Goal: Transaction & Acquisition: Book appointment/travel/reservation

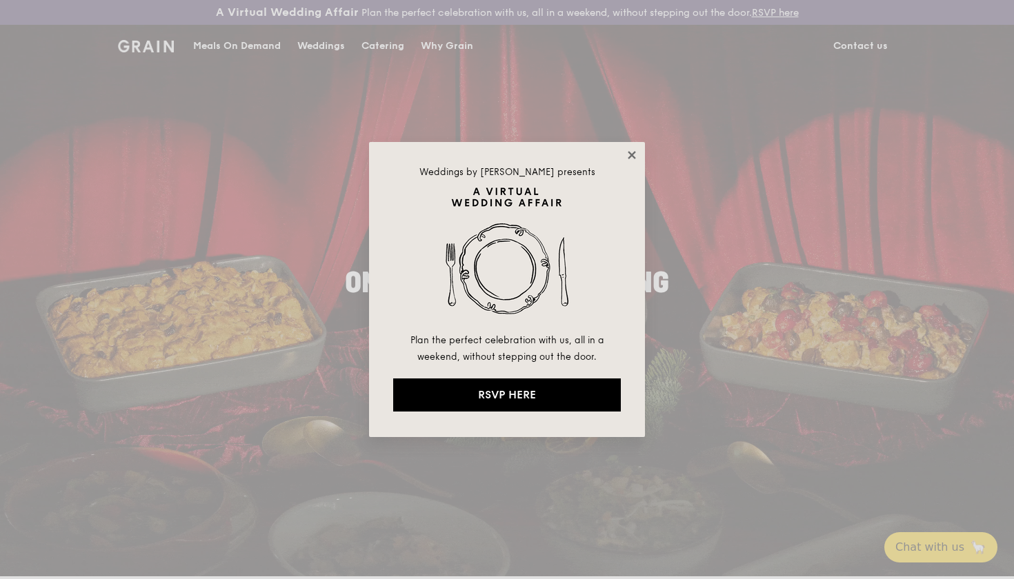
click at [632, 154] on icon at bounding box center [631, 155] width 8 height 8
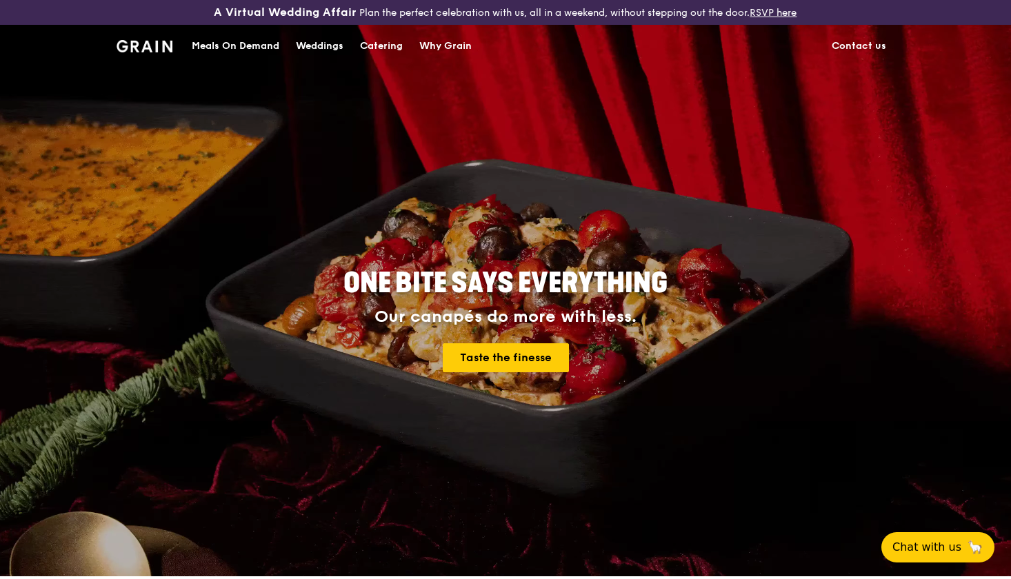
click at [254, 42] on div "Meals On Demand" at bounding box center [236, 46] width 88 height 41
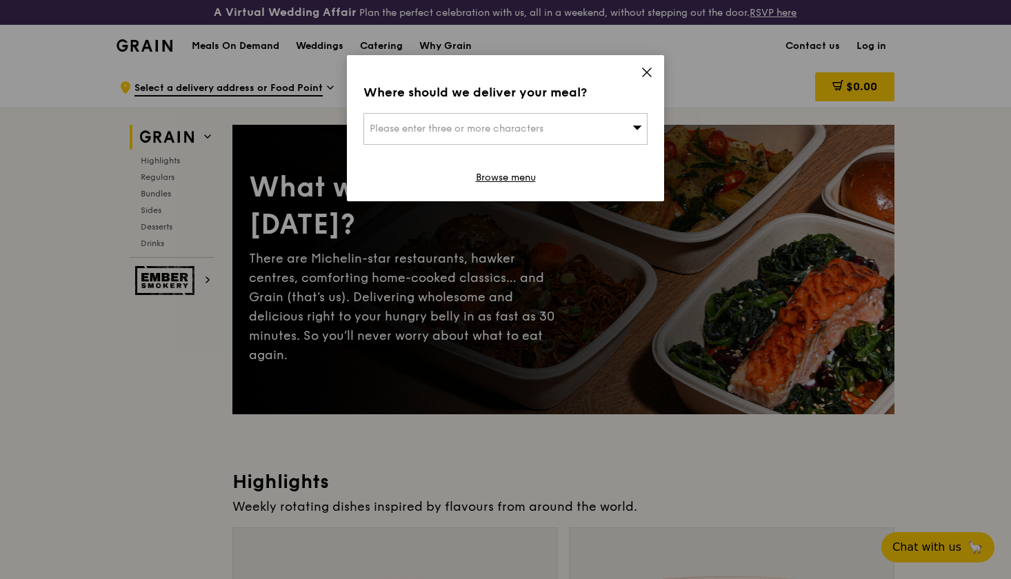
click at [512, 123] on span "Please enter three or more characters" at bounding box center [457, 129] width 174 height 12
click at [512, 123] on input "search" at bounding box center [505, 129] width 283 height 30
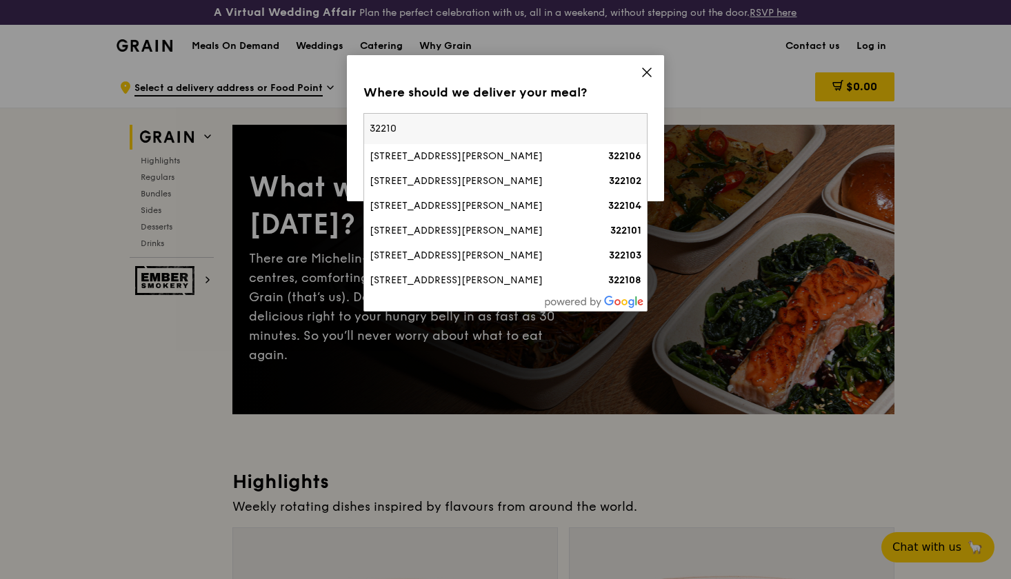
type input "322104"
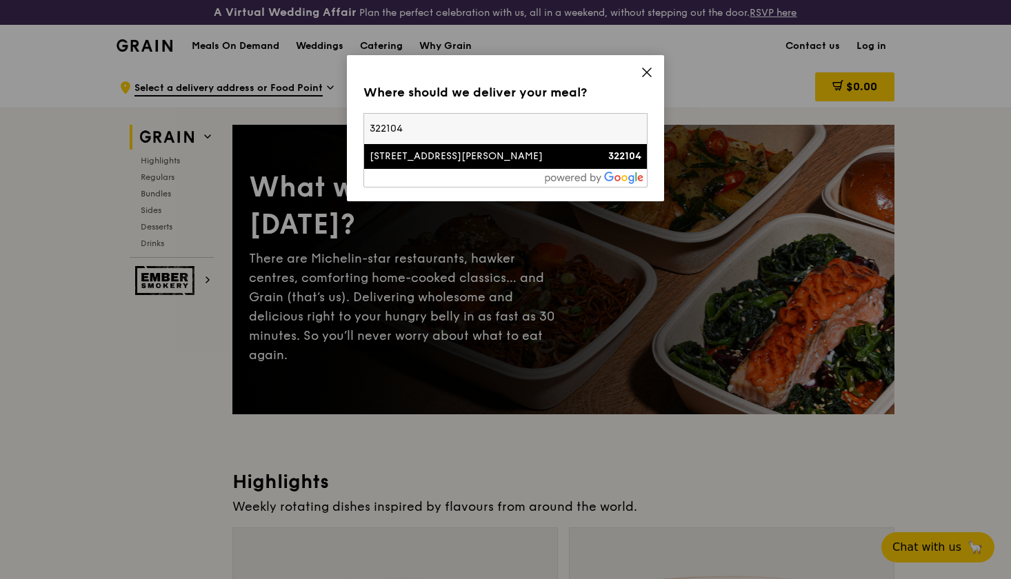
click at [463, 159] on div "[STREET_ADDRESS][PERSON_NAME]" at bounding box center [472, 157] width 204 height 14
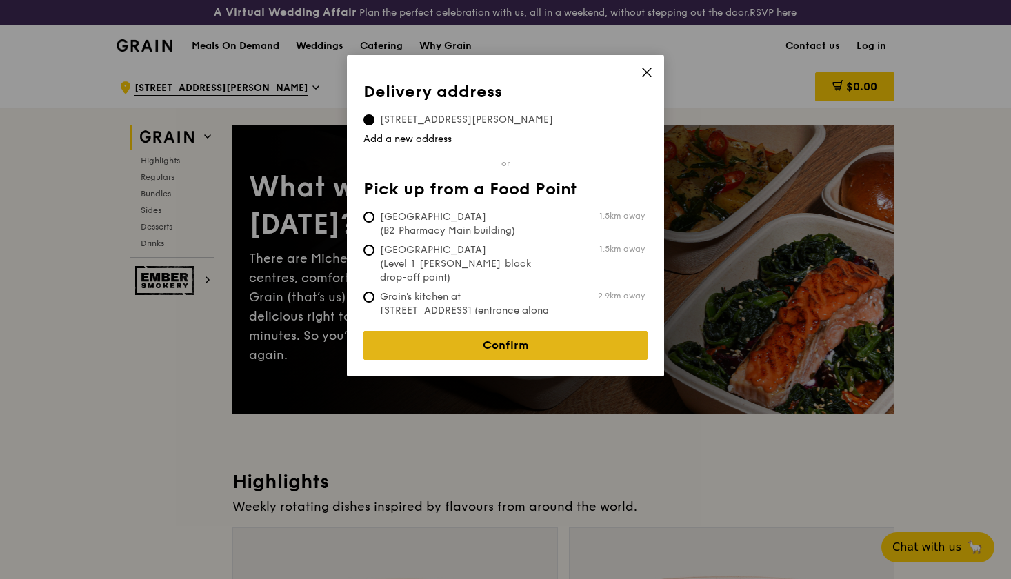
click at [525, 340] on link "Confirm" at bounding box center [505, 345] width 284 height 29
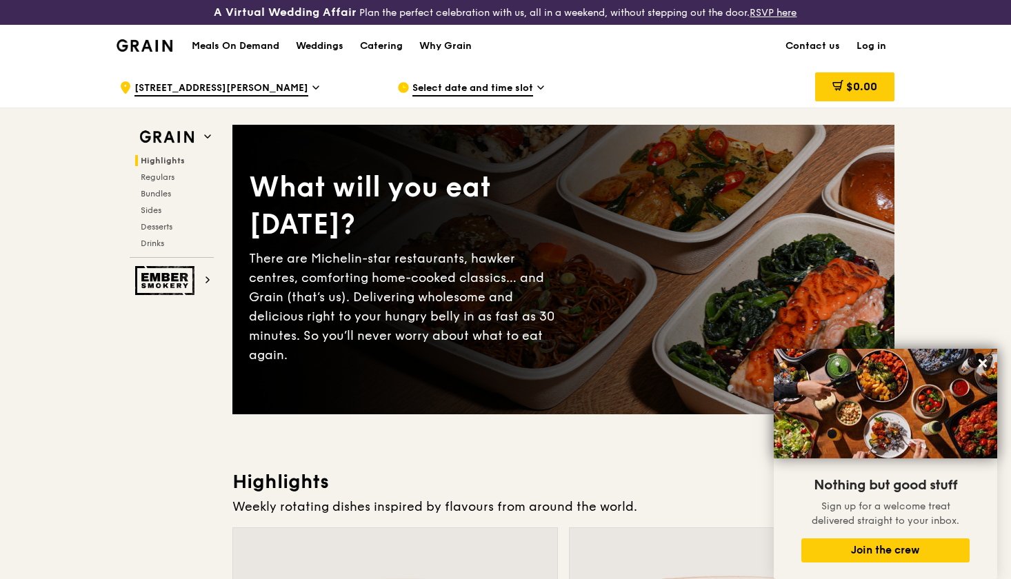
click at [404, 42] on link "Catering" at bounding box center [381, 46] width 59 height 41
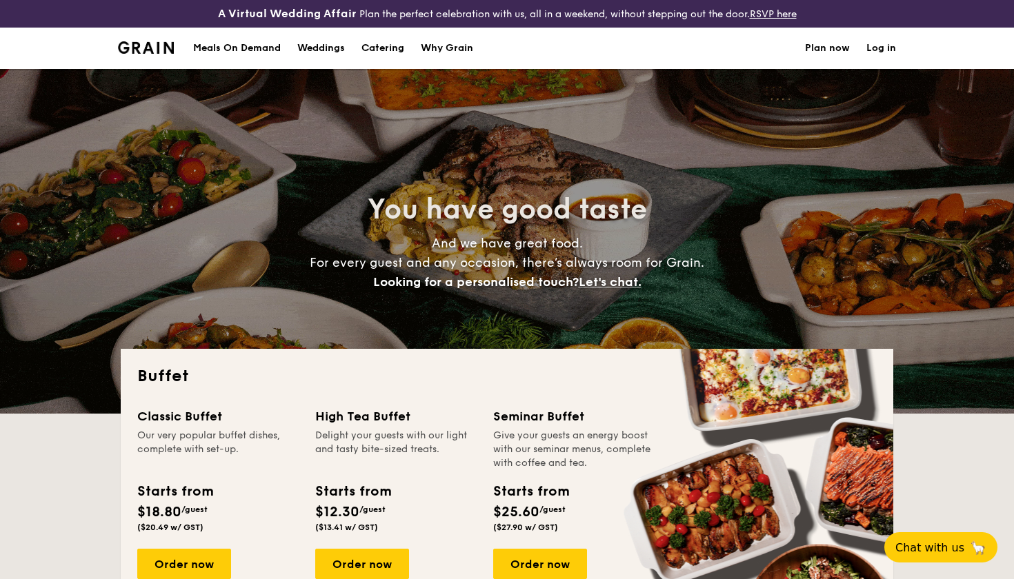
select select
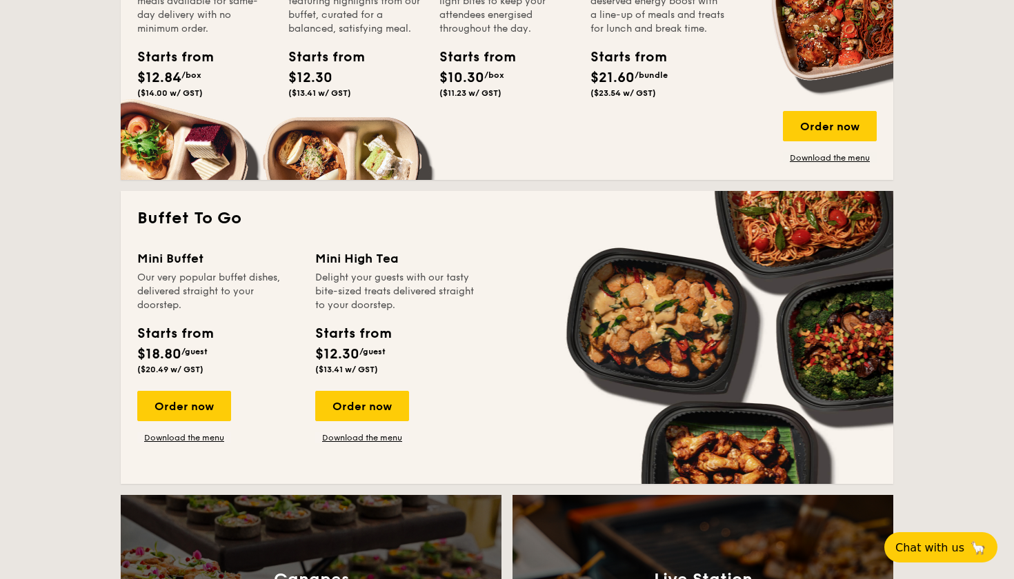
scroll to position [771, 0]
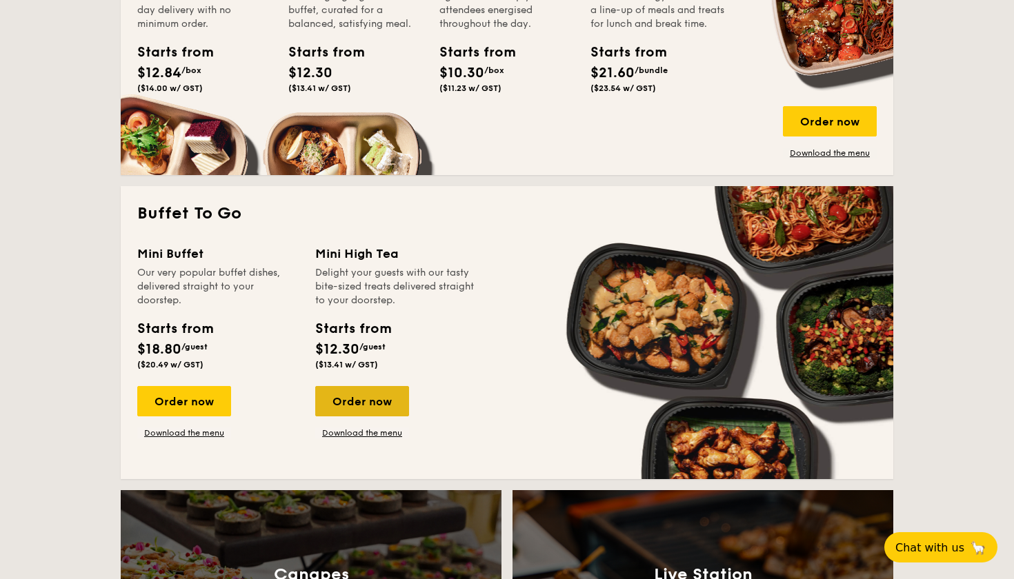
click at [358, 396] on div "Order now" at bounding box center [362, 401] width 94 height 30
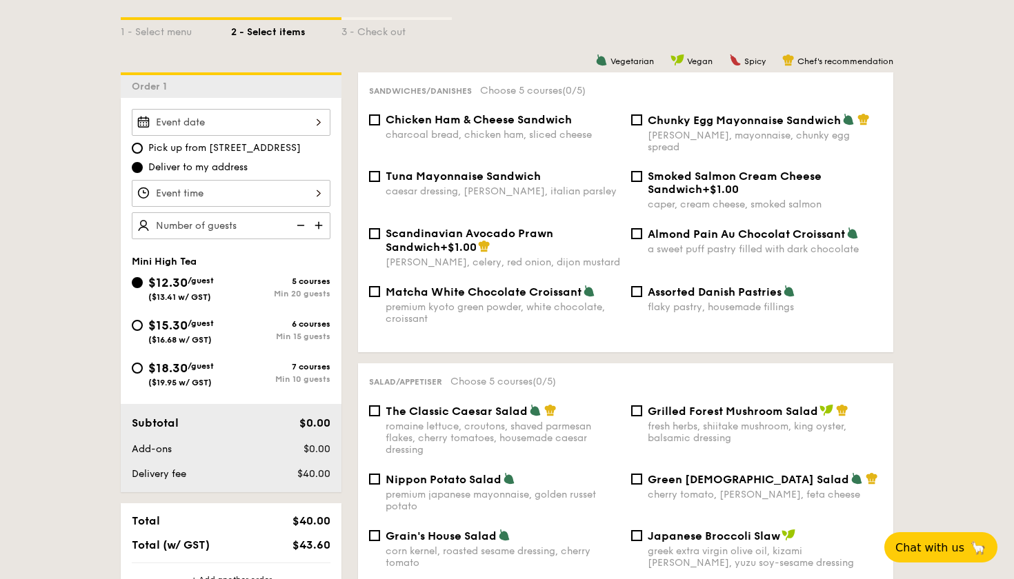
scroll to position [343, 0]
click at [162, 339] on span "($16.68 w/ GST)" at bounding box center [179, 341] width 63 height 10
click at [143, 332] on input "$15.30 /guest ($16.68 w/ GST) 6 courses Min 15 guests" at bounding box center [137, 326] width 11 height 11
radio input "true"
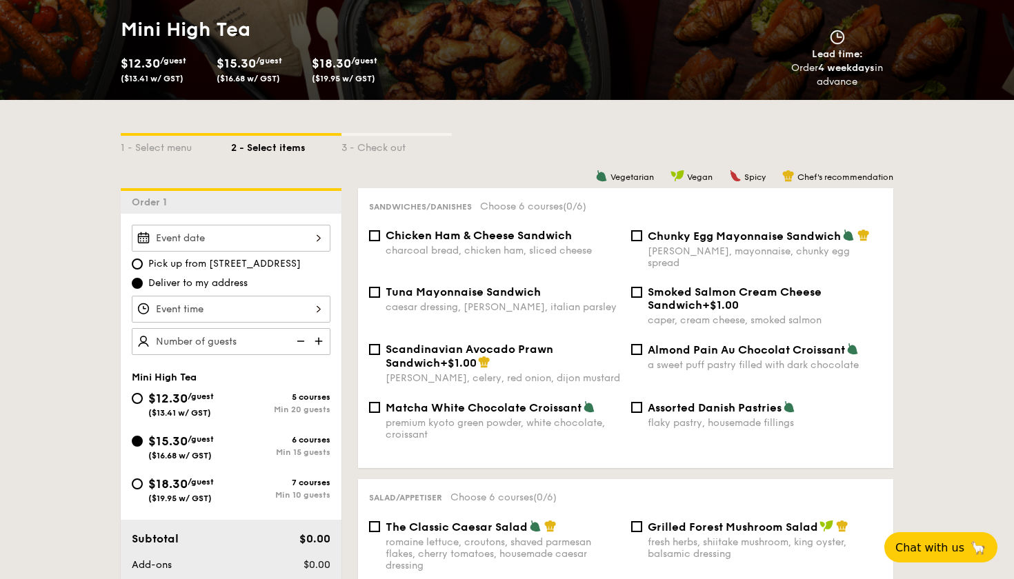
scroll to position [228, 0]
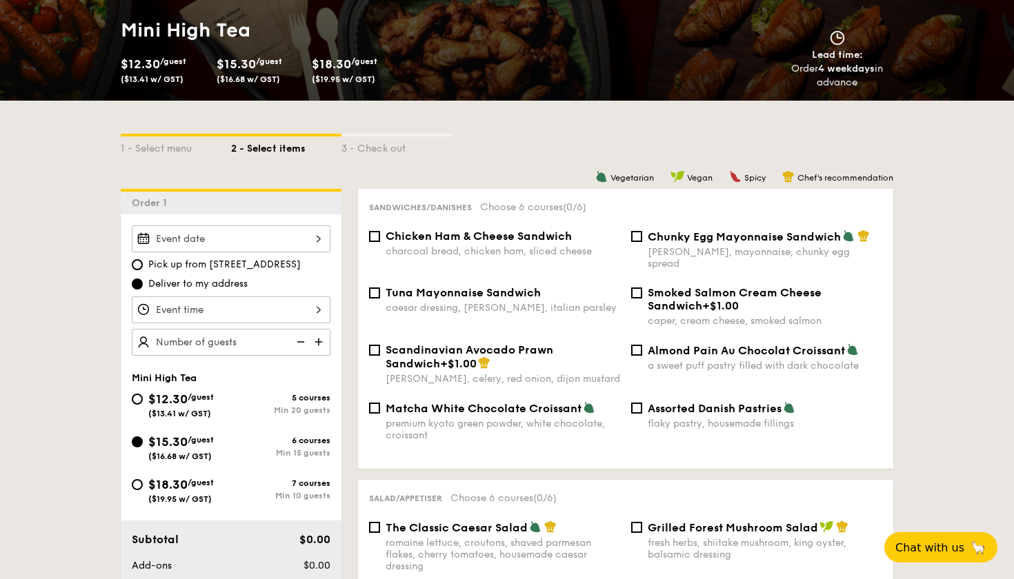
click at [208, 236] on div at bounding box center [231, 238] width 199 height 27
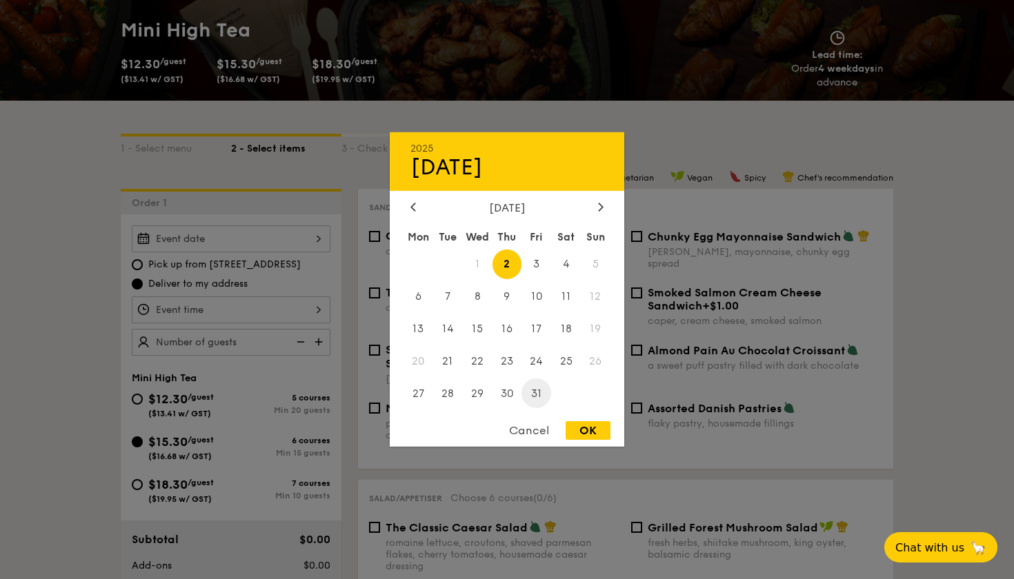
click at [535, 387] on span "31" at bounding box center [536, 394] width 30 height 30
click at [176, 315] on div at bounding box center [507, 289] width 1014 height 579
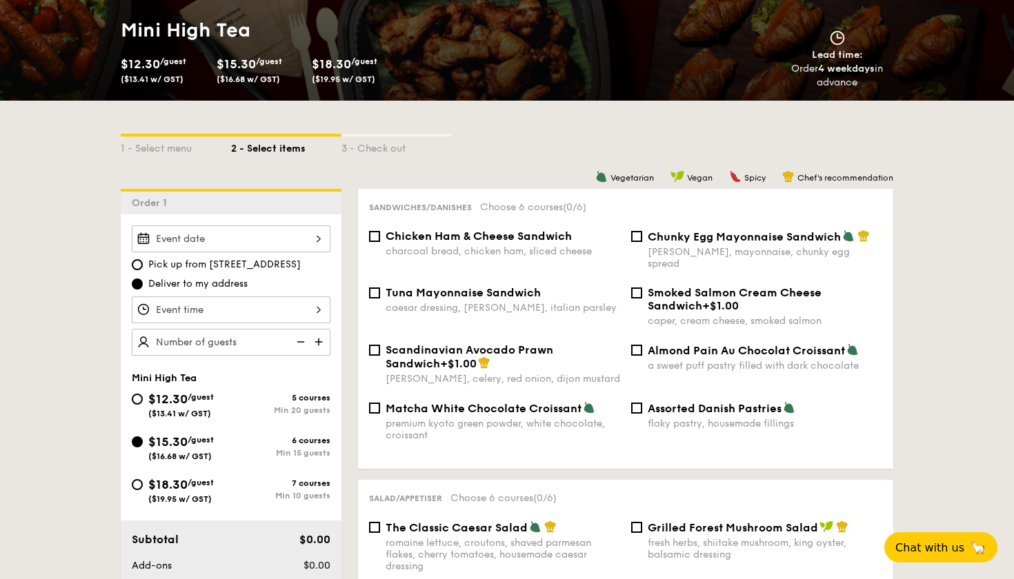
click at [308, 316] on div "12 1 2 3 4 5 6 7 8 9 10 11 00 15 30 45 am pm Cancel OK" at bounding box center [231, 309] width 199 height 27
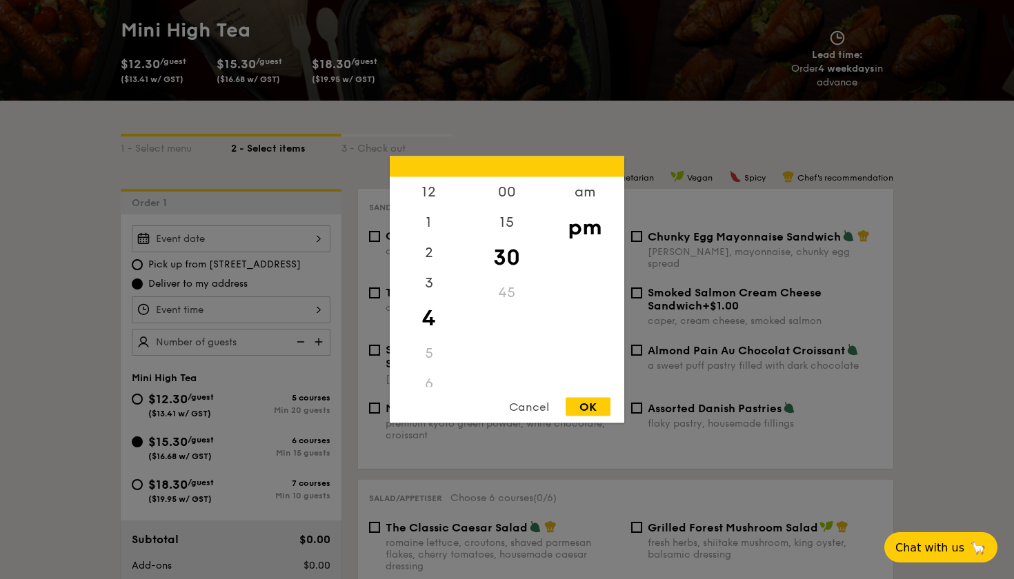
click at [427, 381] on div "6" at bounding box center [429, 384] width 78 height 30
click at [427, 265] on div "6" at bounding box center [429, 271] width 78 height 30
click at [432, 271] on div "6" at bounding box center [429, 271] width 78 height 30
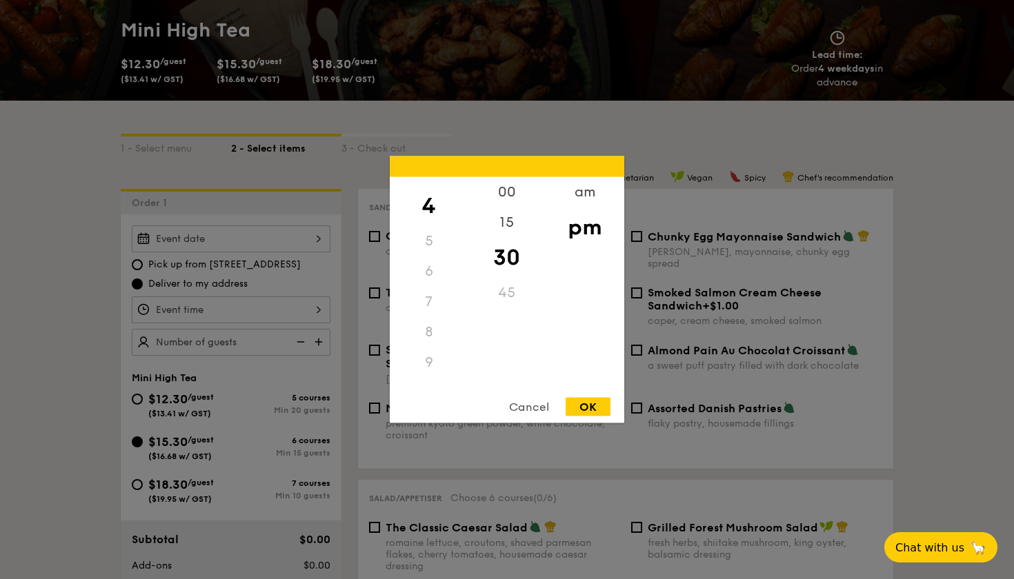
click at [432, 271] on div "6" at bounding box center [429, 271] width 78 height 30
click at [432, 219] on div "6" at bounding box center [429, 220] width 78 height 30
click at [426, 220] on div "6" at bounding box center [429, 220] width 78 height 30
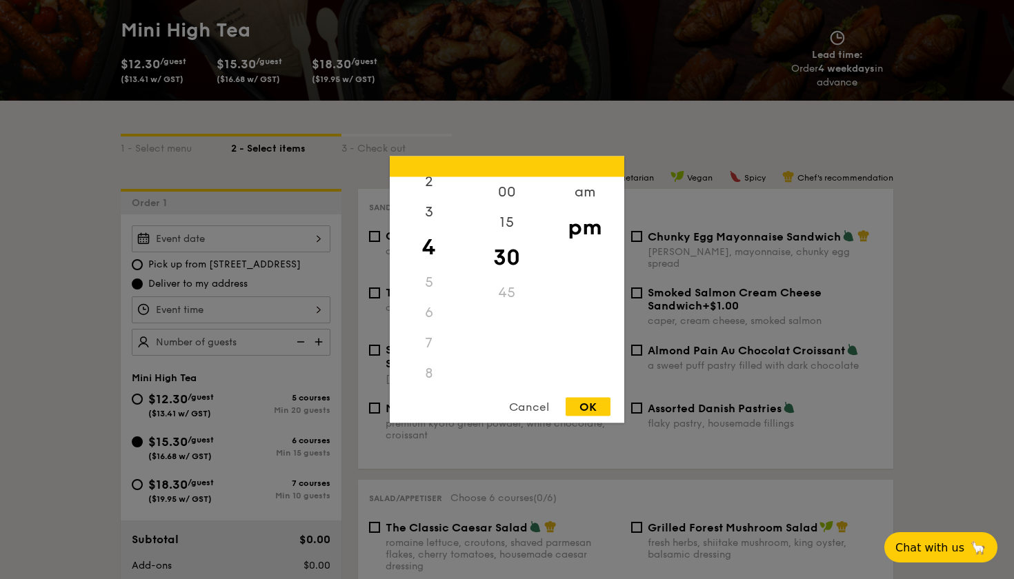
scroll to position [65, 0]
click at [432, 260] on div "4" at bounding box center [429, 254] width 78 height 40
click at [423, 295] on div "5" at bounding box center [429, 289] width 78 height 30
click at [581, 404] on div "OK" at bounding box center [587, 407] width 45 height 19
type input "4:30PM"
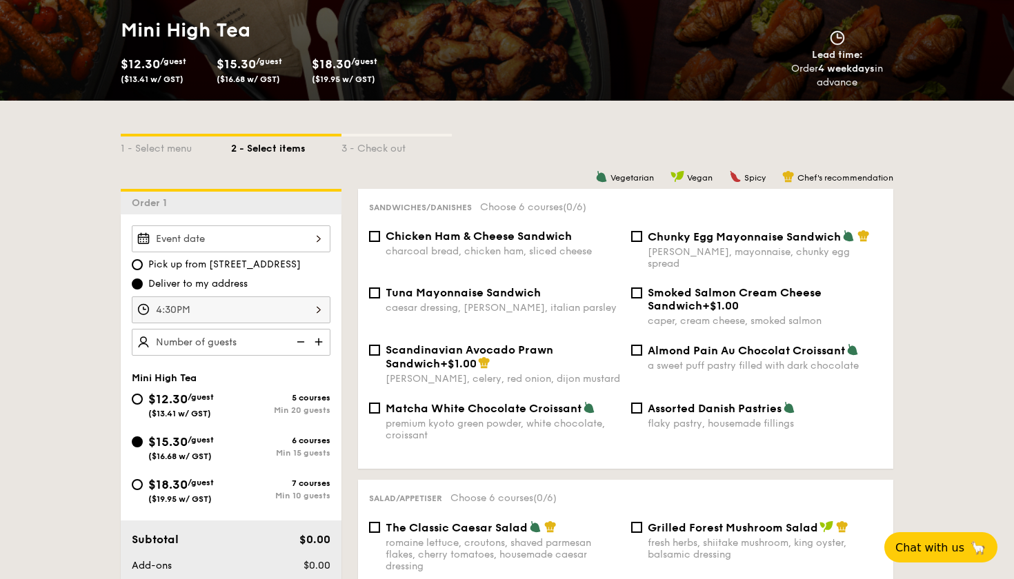
click at [309, 232] on div at bounding box center [231, 238] width 199 height 27
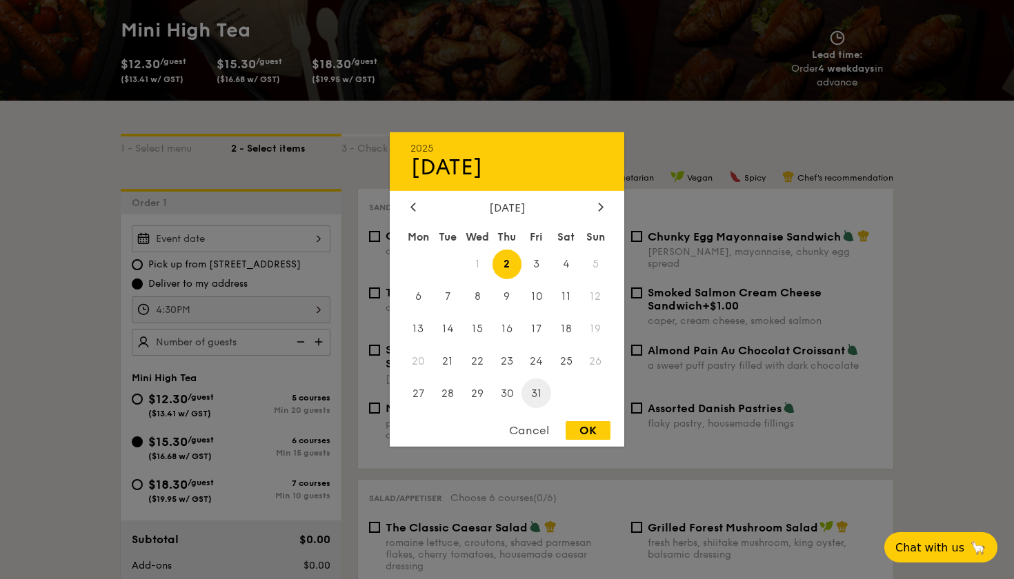
click at [536, 399] on span "31" at bounding box center [536, 394] width 30 height 30
click at [577, 427] on div "OK" at bounding box center [587, 430] width 45 height 19
type input "Oct 31, 2025"
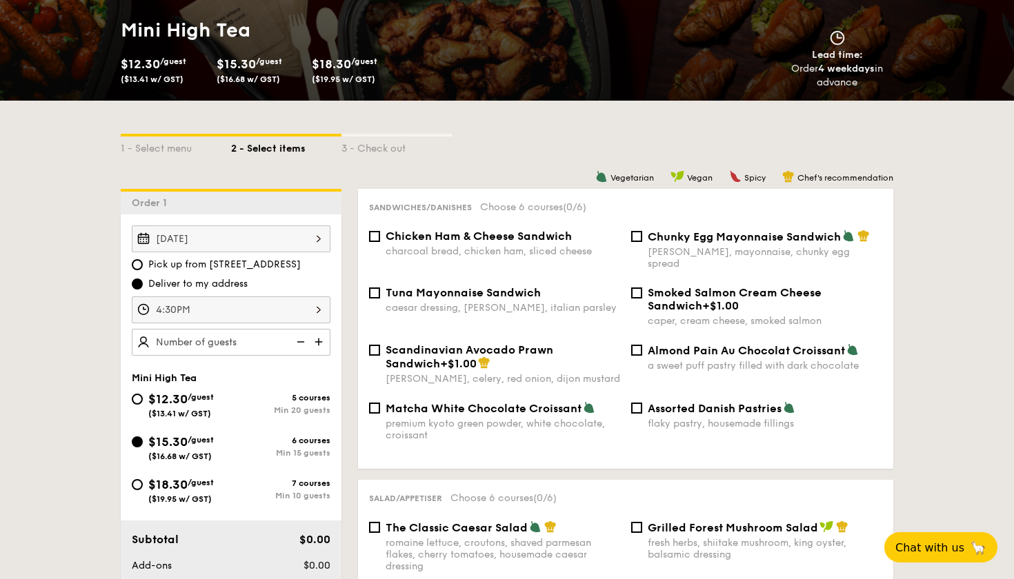
click at [225, 316] on div "4:30PM" at bounding box center [231, 309] width 199 height 27
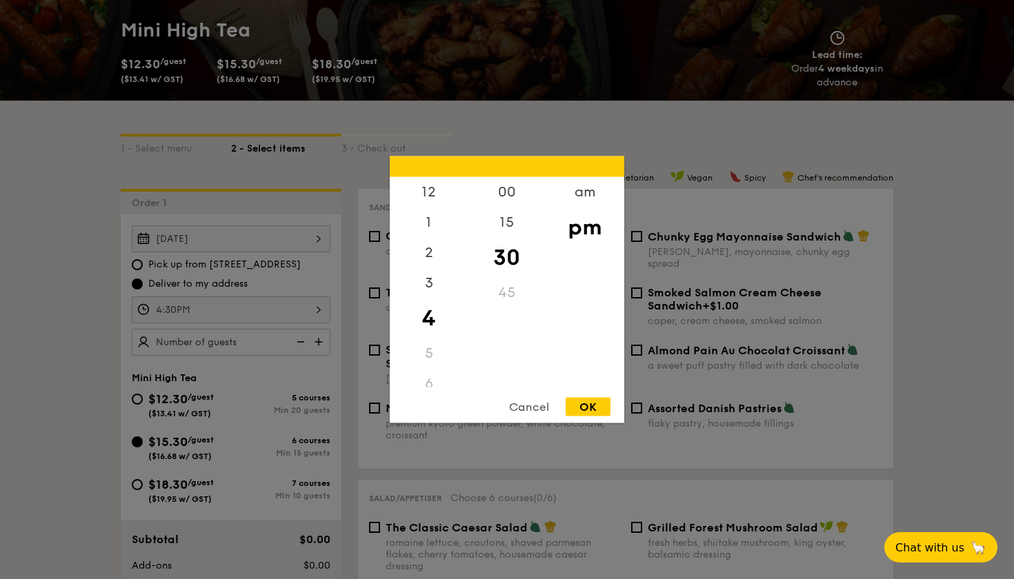
click at [428, 356] on div "5" at bounding box center [429, 354] width 78 height 30
click at [425, 285] on div "6" at bounding box center [429, 292] width 78 height 30
click at [427, 271] on div "5" at bounding box center [429, 262] width 78 height 30
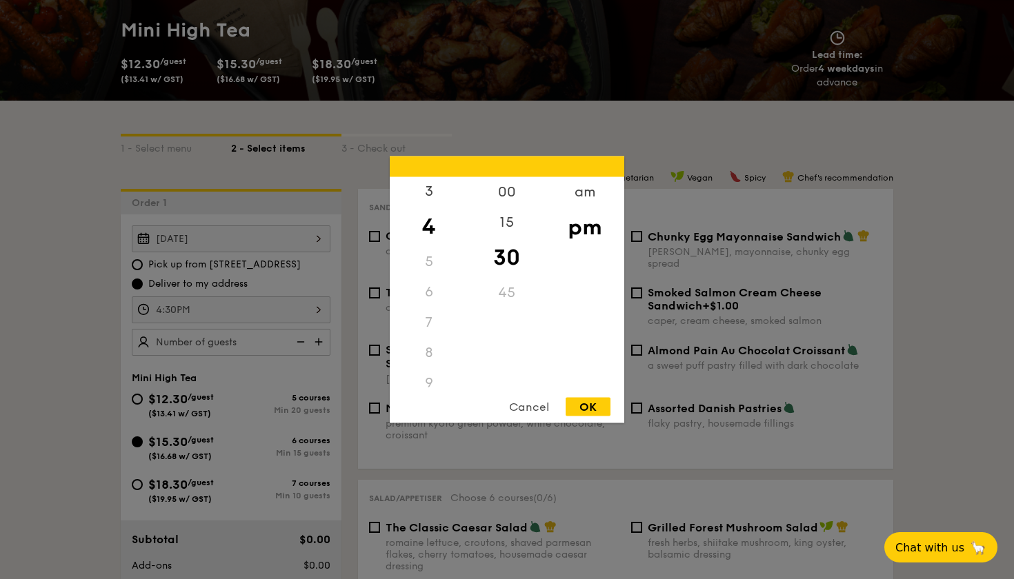
click at [426, 232] on div "4" at bounding box center [429, 227] width 78 height 40
click at [593, 410] on div "OK" at bounding box center [587, 407] width 45 height 19
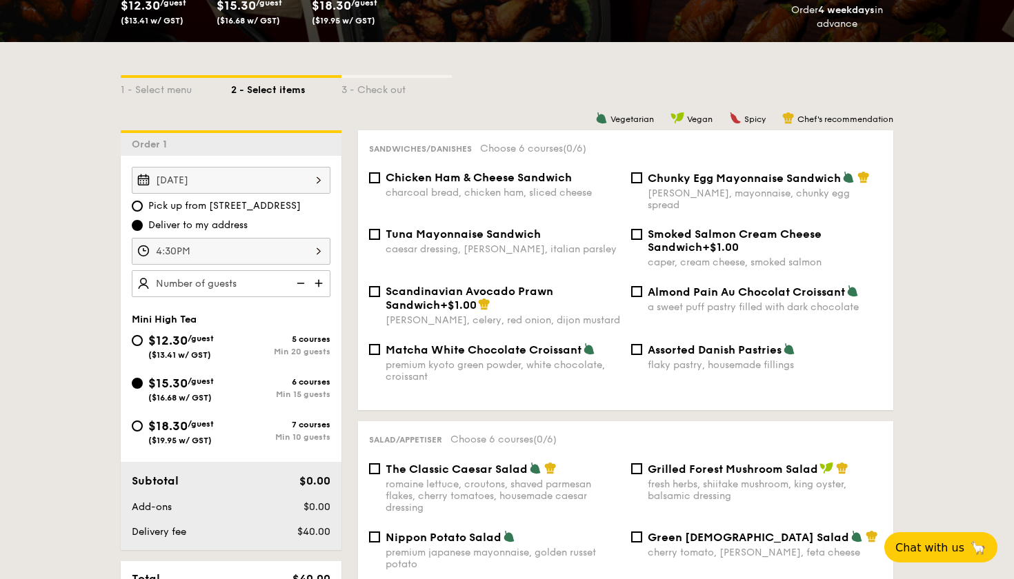
scroll to position [288, 0]
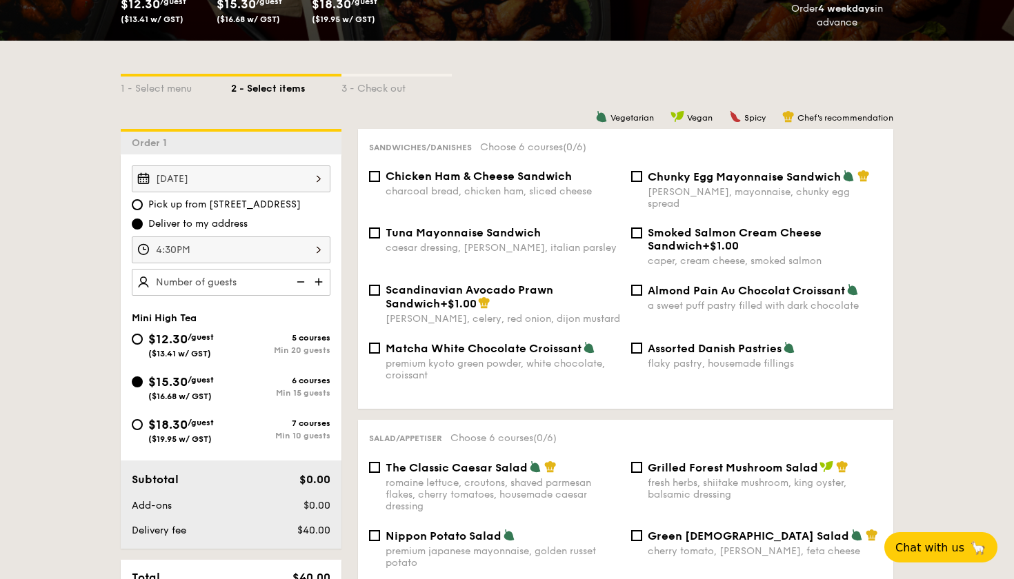
click at [177, 431] on span "$18.30" at bounding box center [167, 424] width 39 height 15
click at [143, 430] on input "$18.30 /guest ($19.95 w/ GST) 7 courses Min 10 guests" at bounding box center [137, 424] width 11 height 11
radio input "true"
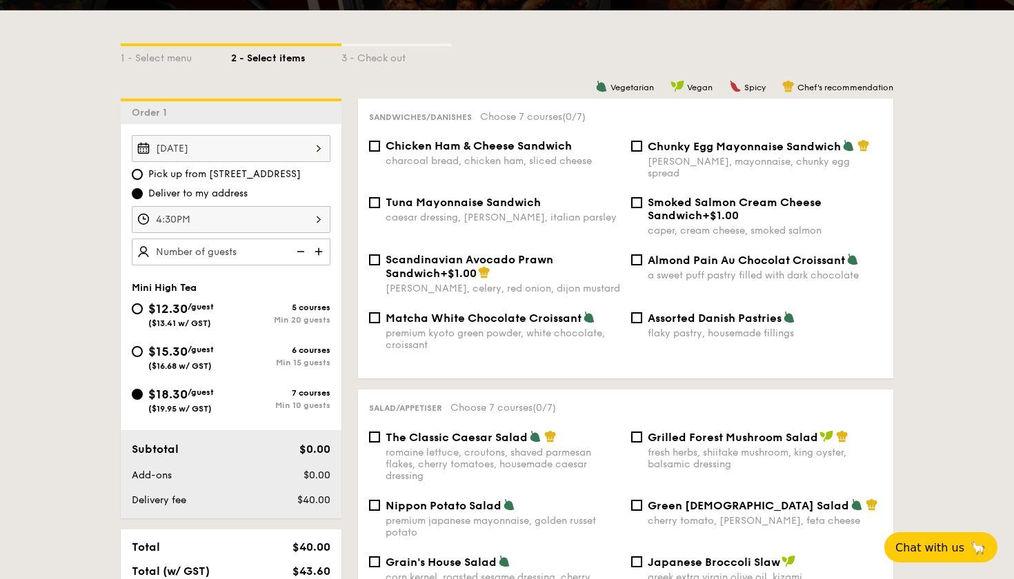
scroll to position [328, 0]
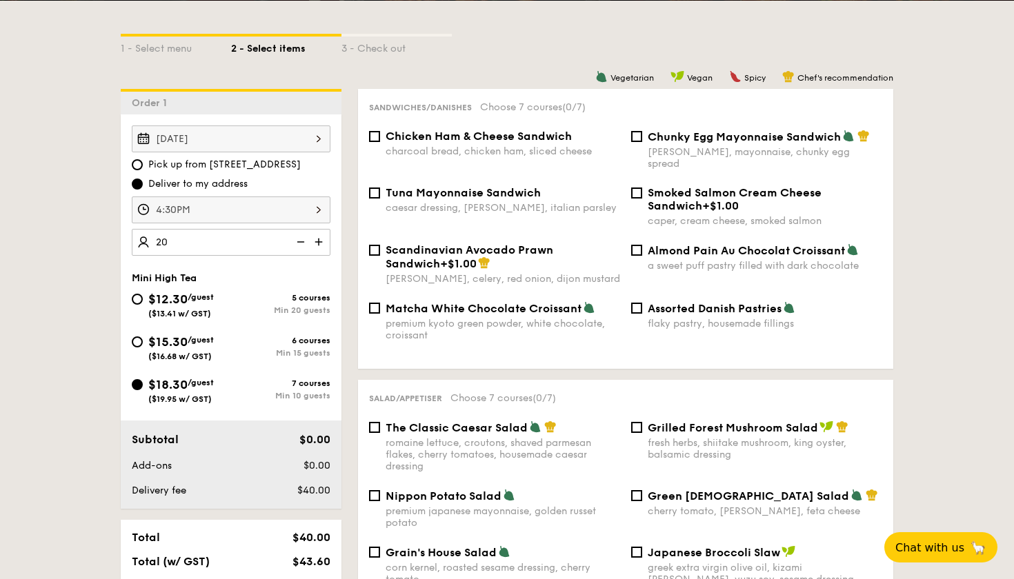
type input "2"
click at [734, 331] on div "Matcha White Chocolate Croissant premium kyoto green powder, white chocolate, c…" at bounding box center [625, 329] width 524 height 57
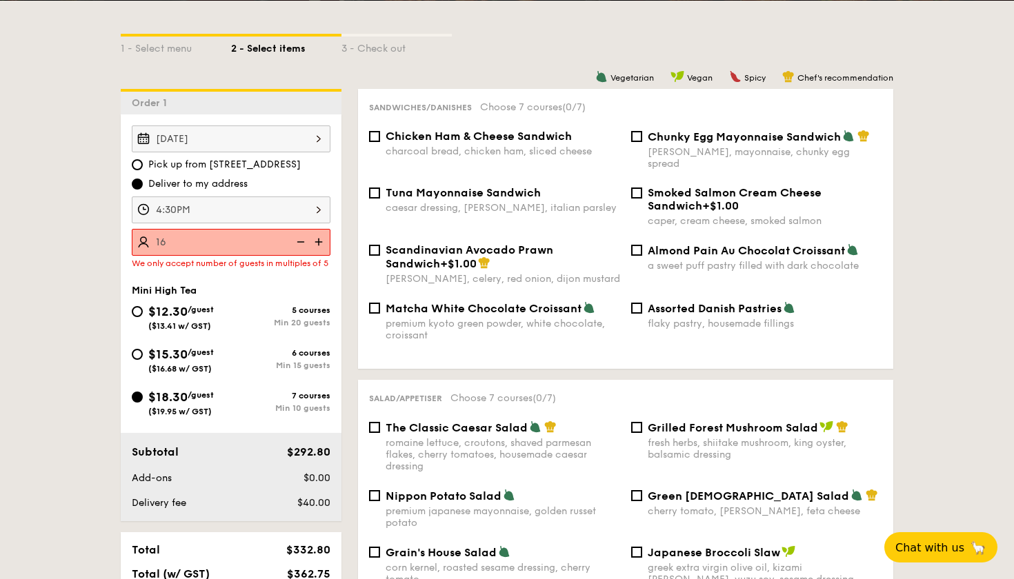
click at [203, 250] on input "16" at bounding box center [231, 242] width 199 height 27
type input "1"
type input "20 guests"
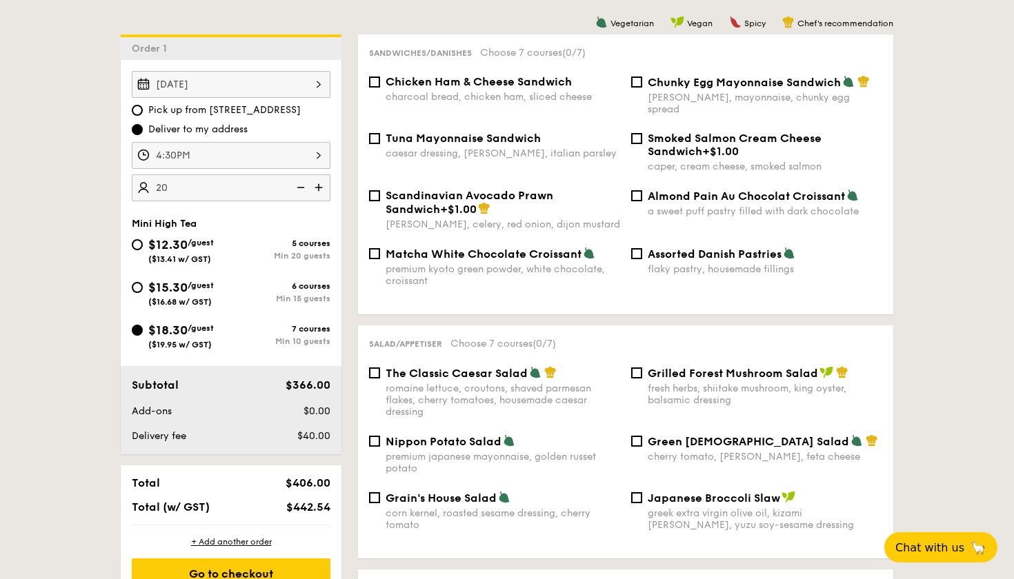
scroll to position [383, 0]
click at [381, 248] on div "Matcha White Chocolate Croissant premium kyoto green powder, white chocolate, c…" at bounding box center [494, 266] width 262 height 40
click at [376, 248] on input "Matcha White Chocolate Croissant premium kyoto green powder, white chocolate, c…" at bounding box center [374, 253] width 11 height 11
checkbox input "true"
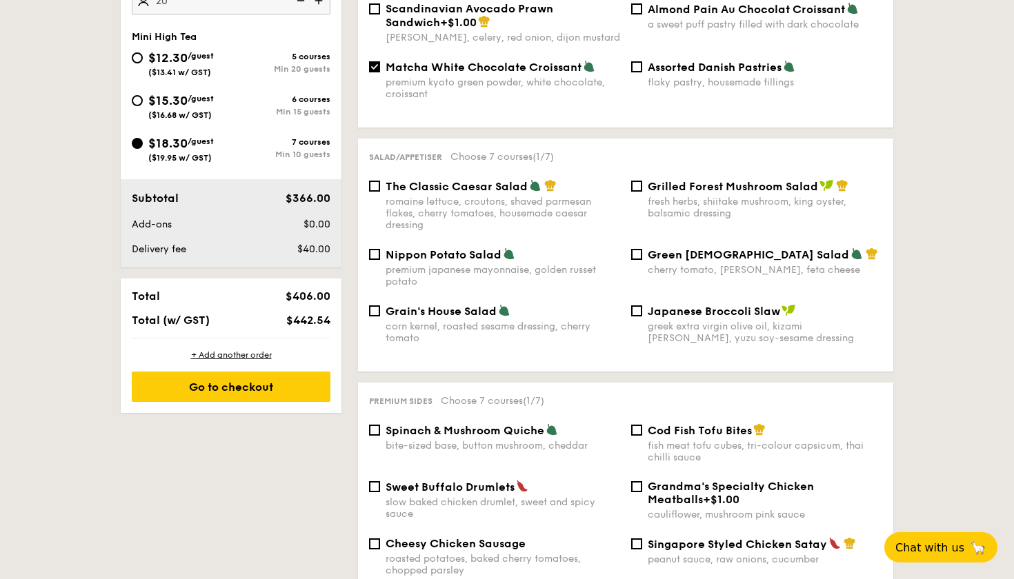
scroll to position [572, 0]
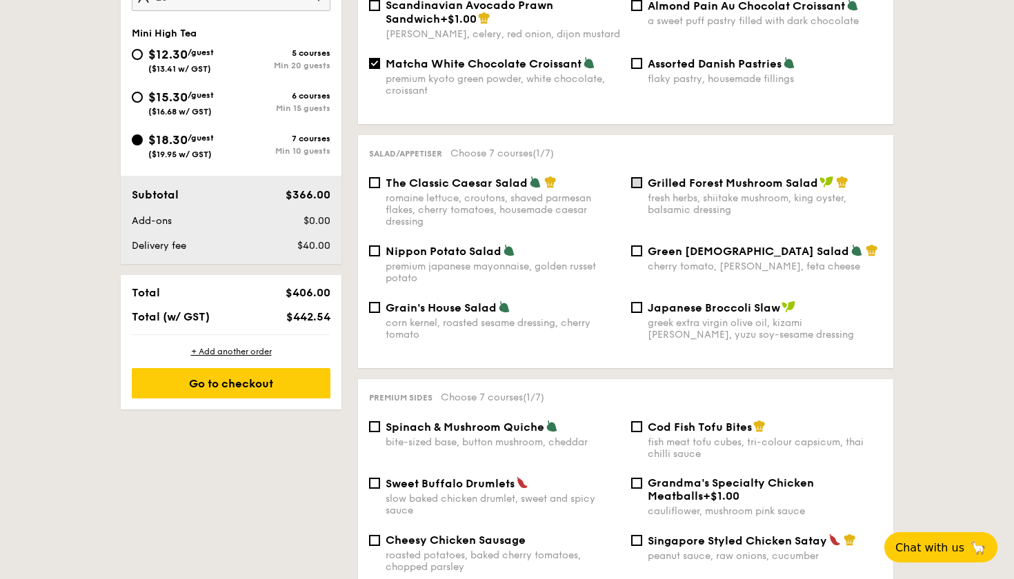
click at [635, 177] on input "Grilled Forest Mushroom Salad fresh herbs, shiitake mushroom, king oyster, bals…" at bounding box center [636, 182] width 11 height 11
click at [629, 176] on div "Grilled Forest Mushroom Salad fresh herbs, shiitake mushroom, king oyster, bals…" at bounding box center [756, 196] width 262 height 40
click at [640, 177] on input "Grilled Forest Mushroom Salad fresh herbs, shiitake mushroom, king oyster, bals…" at bounding box center [636, 182] width 11 height 11
checkbox input "false"
click at [636, 302] on input "Japanese Broccoli Slaw greek extra virgin olive oil, kizami nori, ginger, yuzu …" at bounding box center [636, 307] width 11 height 11
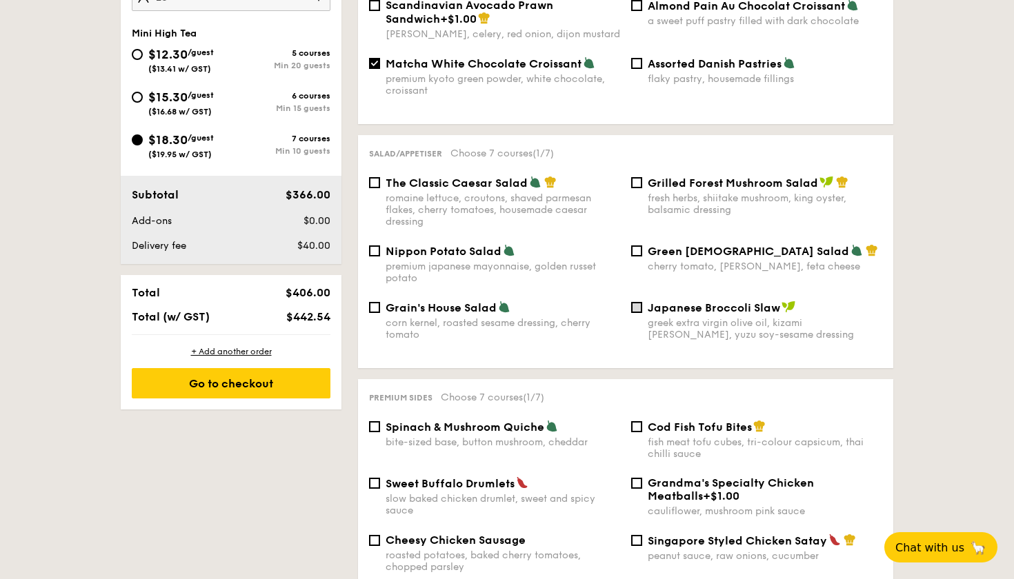
checkbox input "true"
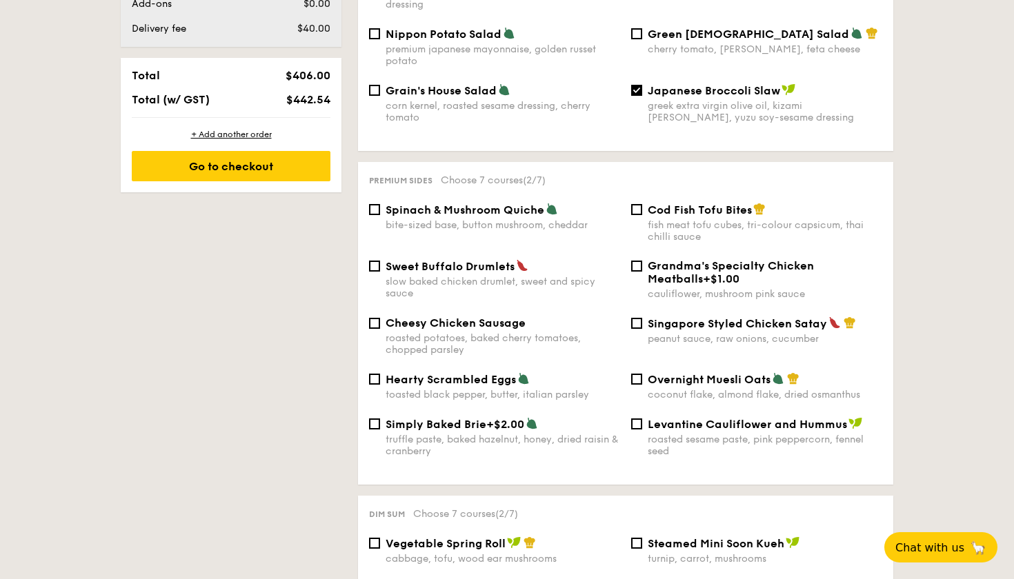
scroll to position [784, 0]
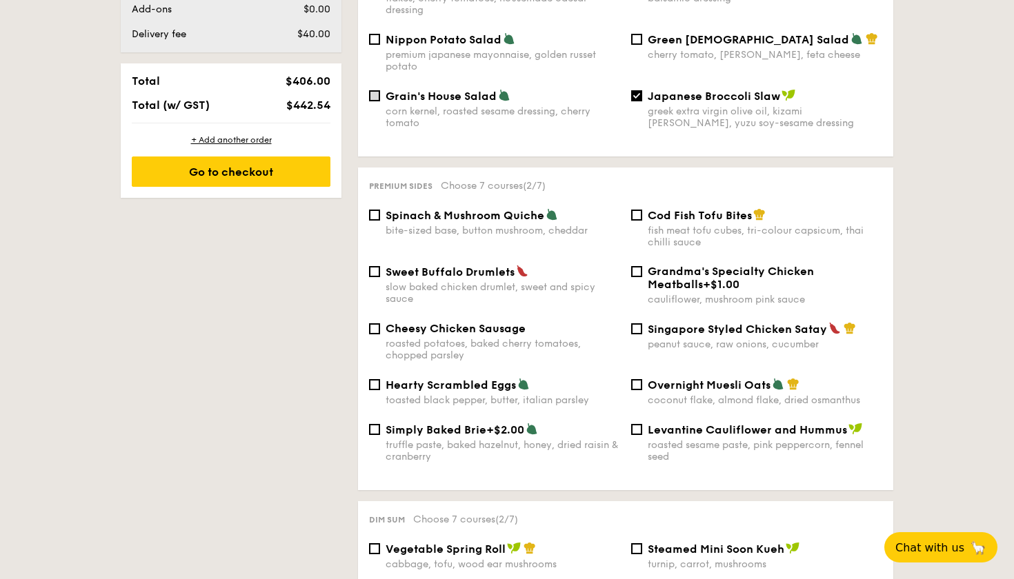
click at [372, 90] on input "Grain's House Salad corn kernel, roasted sesame dressing, cherry tomato" at bounding box center [374, 95] width 11 height 11
checkbox input "true"
click at [638, 90] on input "Japanese Broccoli Slaw greek extra virgin olive oil, kizami nori, ginger, yuzu …" at bounding box center [636, 95] width 11 height 11
checkbox input "false"
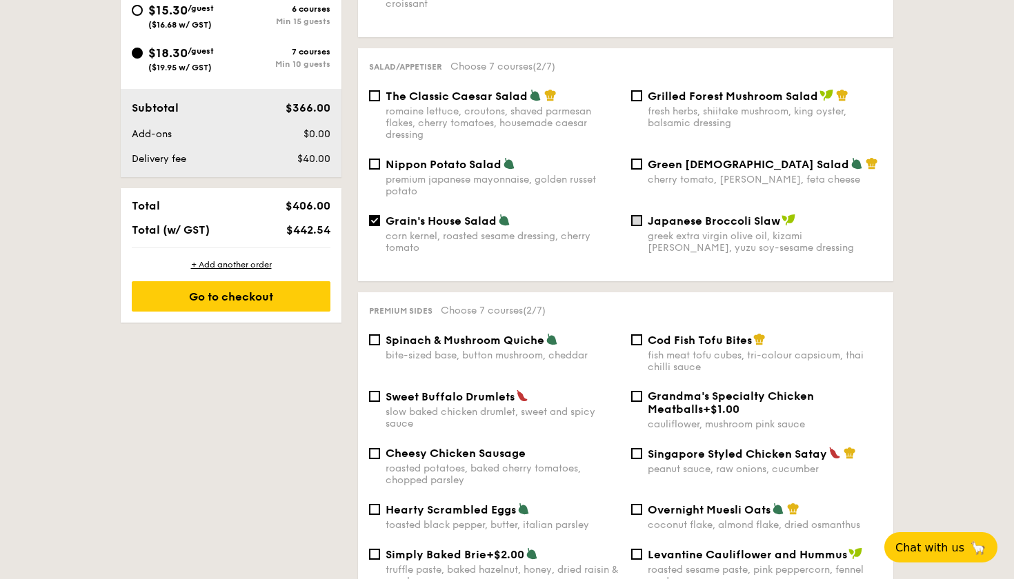
scroll to position [658, 0]
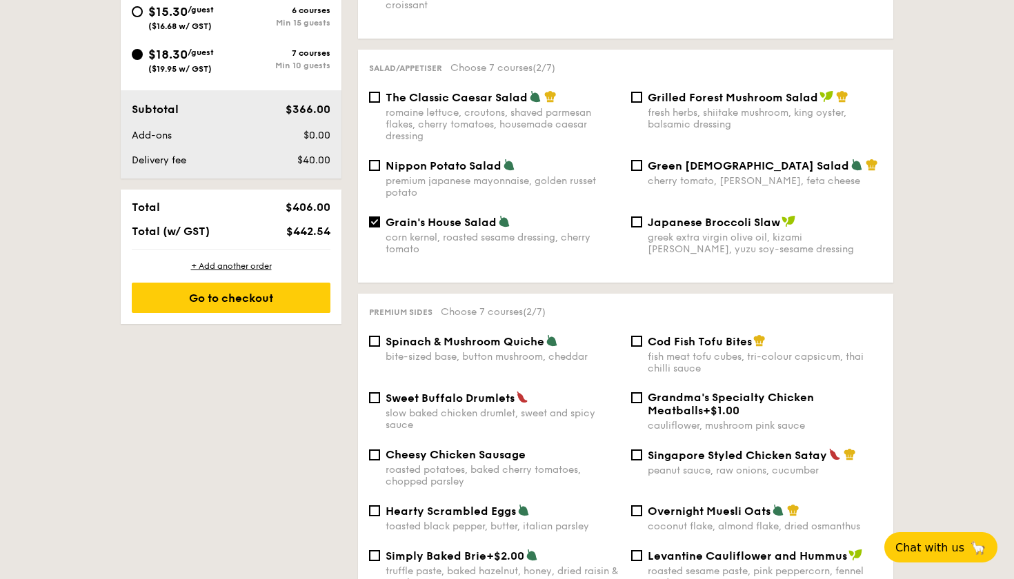
click at [643, 90] on div "Grilled Forest Mushroom Salad fresh herbs, shiitake mushroom, king oyster, bals…" at bounding box center [756, 110] width 262 height 40
click at [641, 92] on input "Grilled Forest Mushroom Salad fresh herbs, shiitake mushroom, king oyster, bals…" at bounding box center [636, 97] width 11 height 11
checkbox input "true"
click at [374, 217] on input "Grain's House Salad corn kernel, roasted sesame dressing, cherry tomato" at bounding box center [374, 222] width 11 height 11
checkbox input "false"
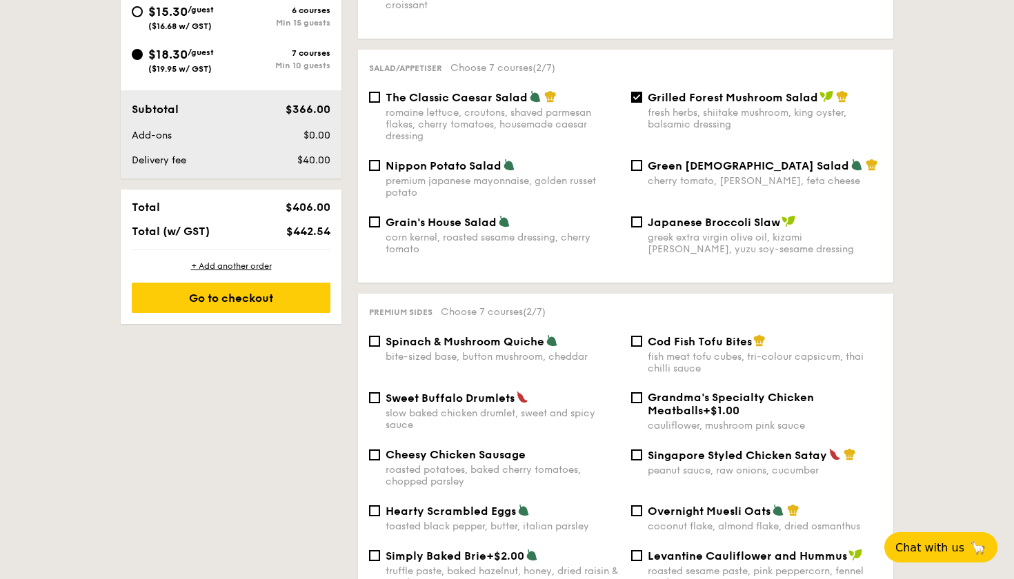
click at [636, 92] on input "Grilled Forest Mushroom Salad fresh herbs, shiitake mushroom, king oyster, bals…" at bounding box center [636, 97] width 11 height 11
checkbox input "false"
click at [374, 217] on input "Grain's House Salad corn kernel, roasted sesame dressing, cherry tomato" at bounding box center [374, 222] width 11 height 11
checkbox input "true"
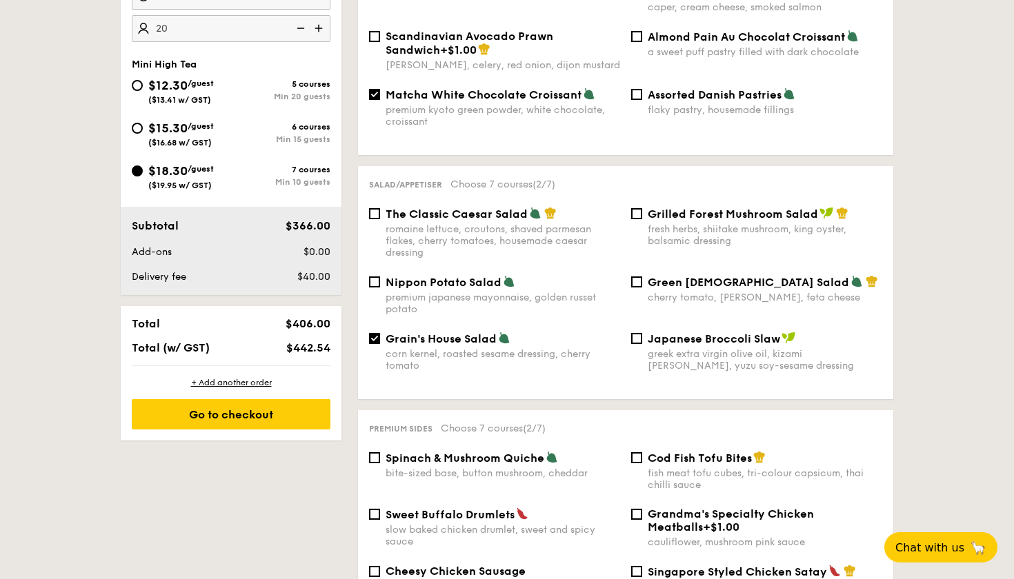
scroll to position [534, 0]
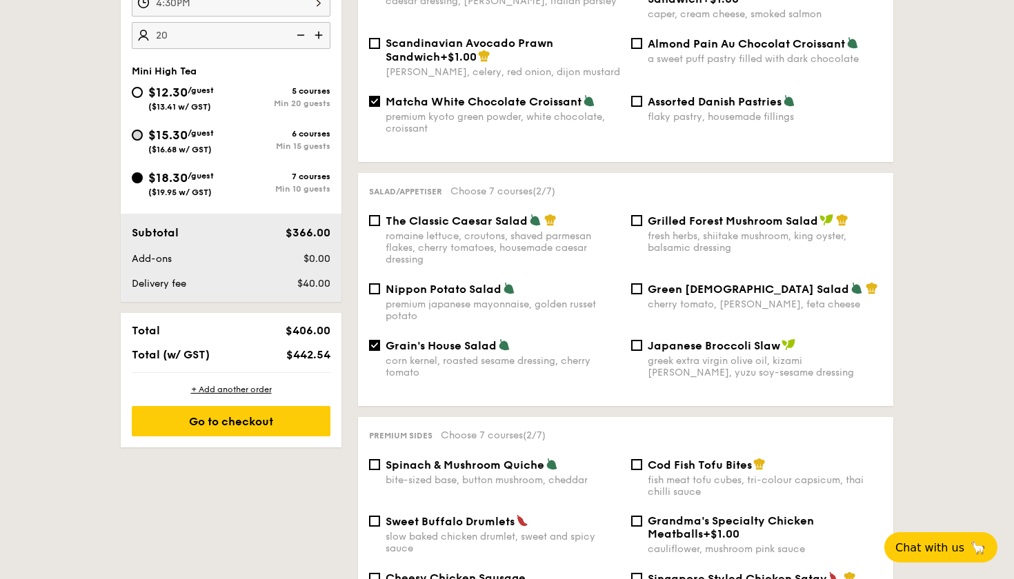
click at [137, 139] on input "$15.30 /guest ($16.68 w/ GST) 6 courses Min 15 guests" at bounding box center [137, 135] width 11 height 11
radio input "true"
checkbox input "false"
click at [135, 176] on input "$18.30 /guest ($19.95 w/ GST) 7 courses Min 10 guests" at bounding box center [137, 177] width 11 height 11
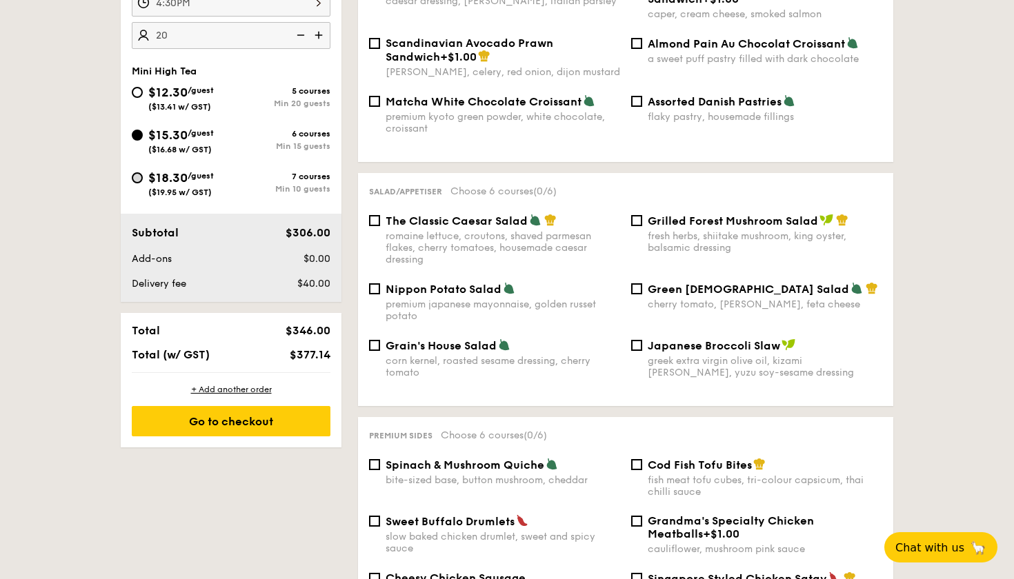
radio input "true"
click at [136, 134] on input "$15.30 /guest ($16.68 w/ GST) 6 courses Min 15 guests" at bounding box center [137, 135] width 11 height 11
radio input "true"
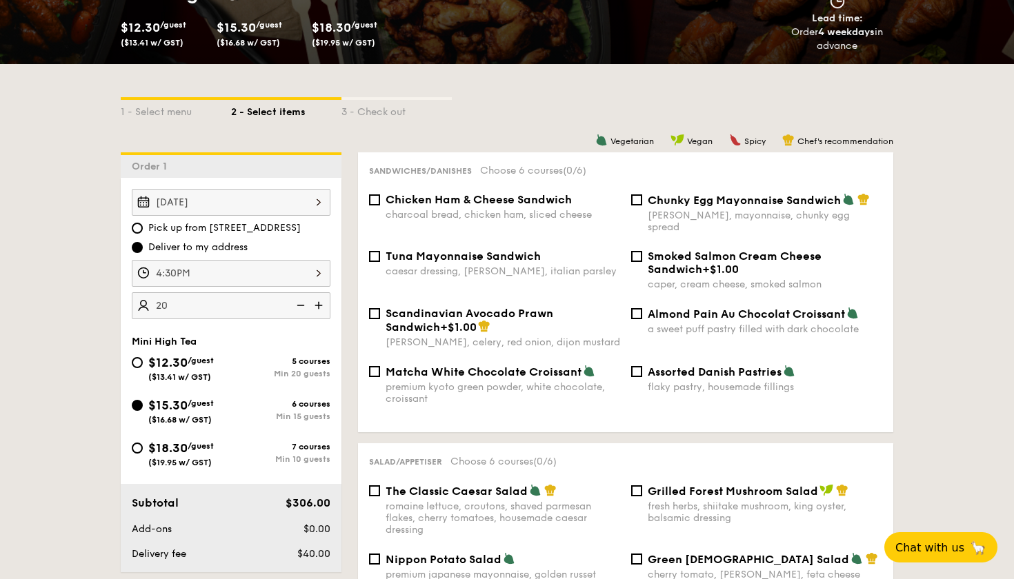
scroll to position [265, 0]
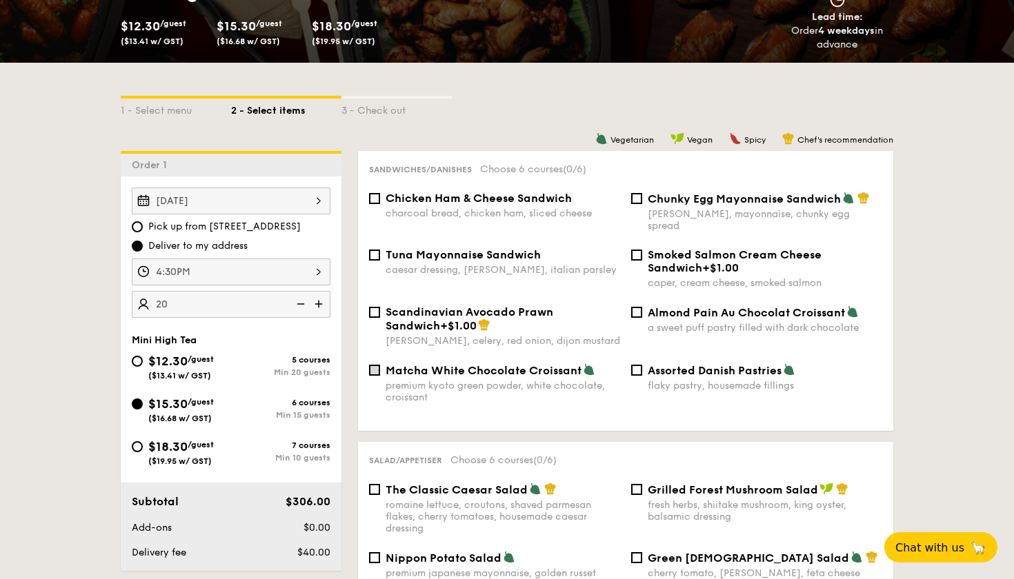
click at [374, 365] on input "Matcha White Chocolate Croissant premium kyoto green powder, white chocolate, c…" at bounding box center [374, 370] width 11 height 11
checkbox input "true"
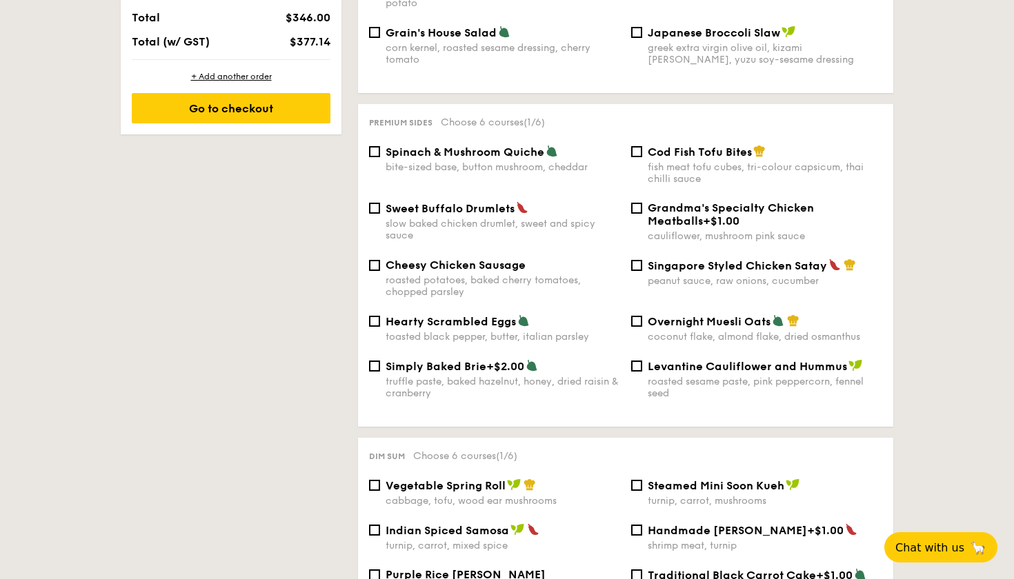
scroll to position [856, 0]
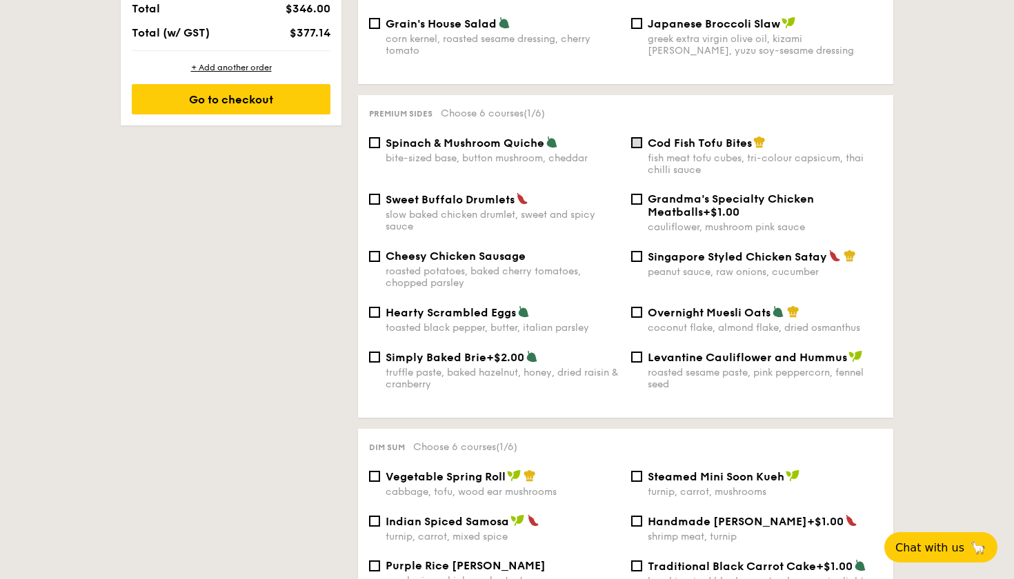
click at [639, 137] on input "Cod Fish Tofu Bites fish meat tofu cubes, tri-colour capsicum, thai chilli sauce" at bounding box center [636, 142] width 11 height 11
checkbox input "true"
click at [370, 137] on input "Spinach & Mushroom Quiche bite-sized base, button mushroom, cheddar" at bounding box center [374, 142] width 11 height 11
checkbox input "true"
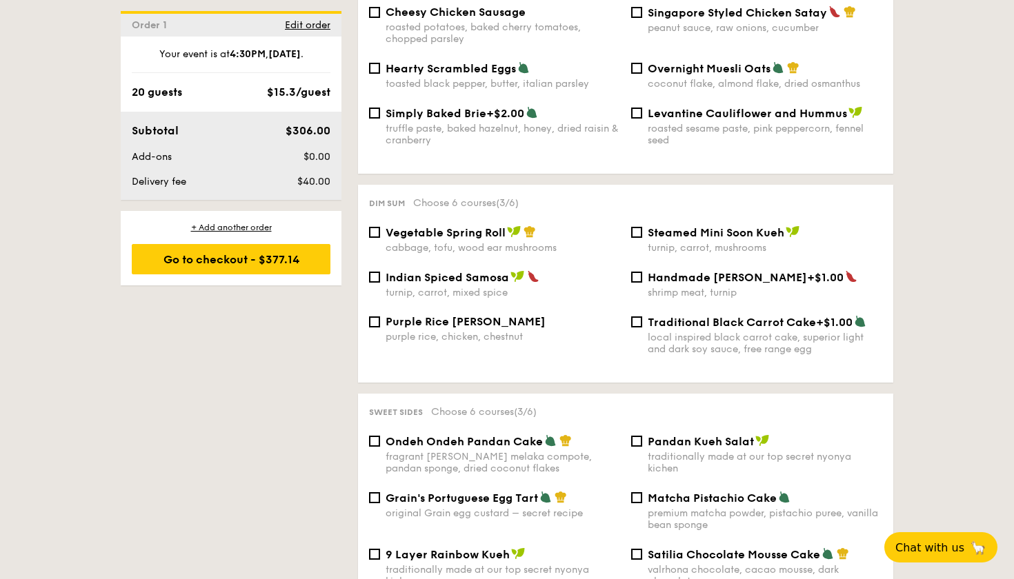
scroll to position [1104, 0]
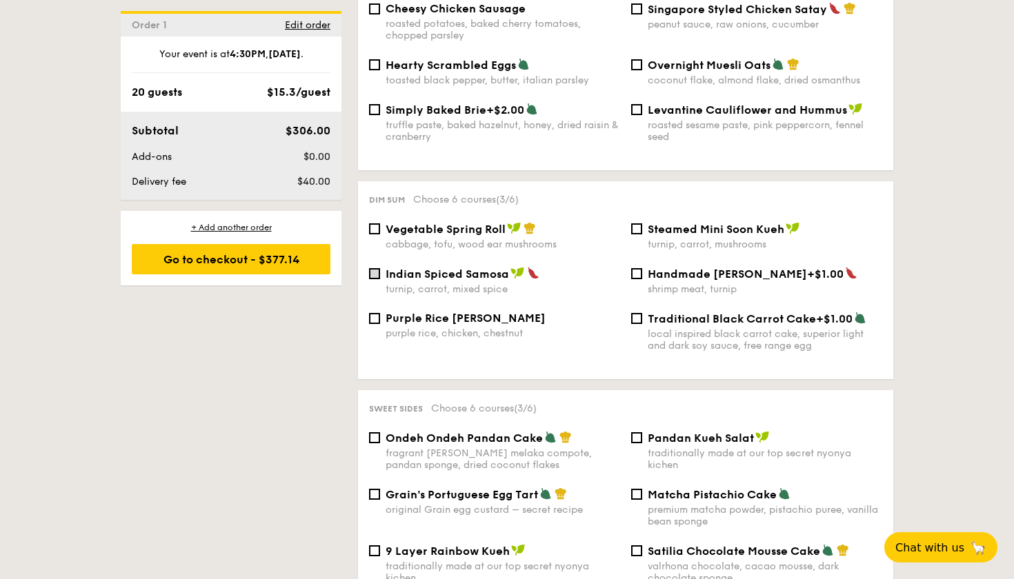
click at [375, 268] on input "Indian Spiced Samosa turnip, carrot, mixed spice" at bounding box center [374, 273] width 11 height 11
checkbox input "true"
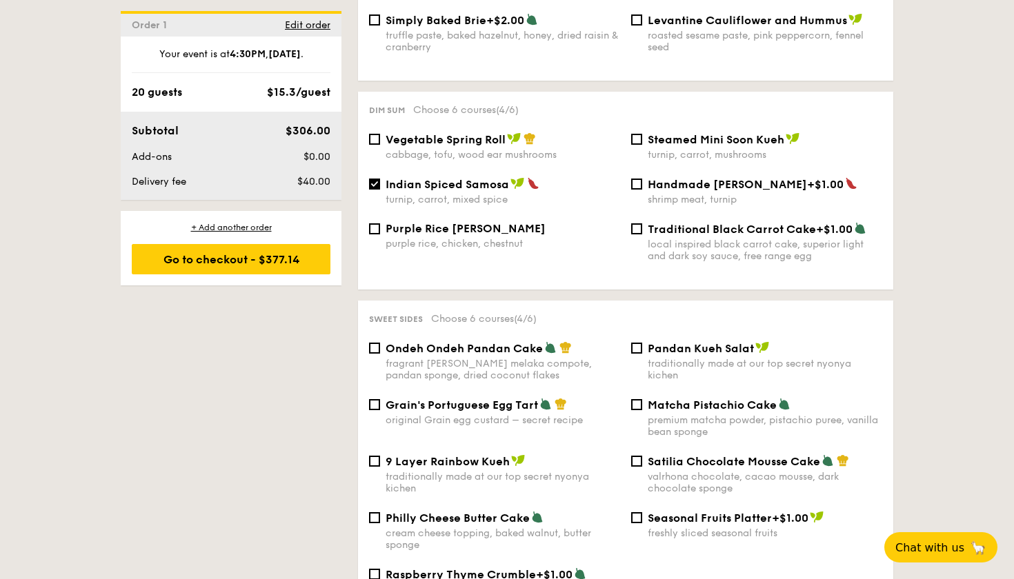
scroll to position [1195, 0]
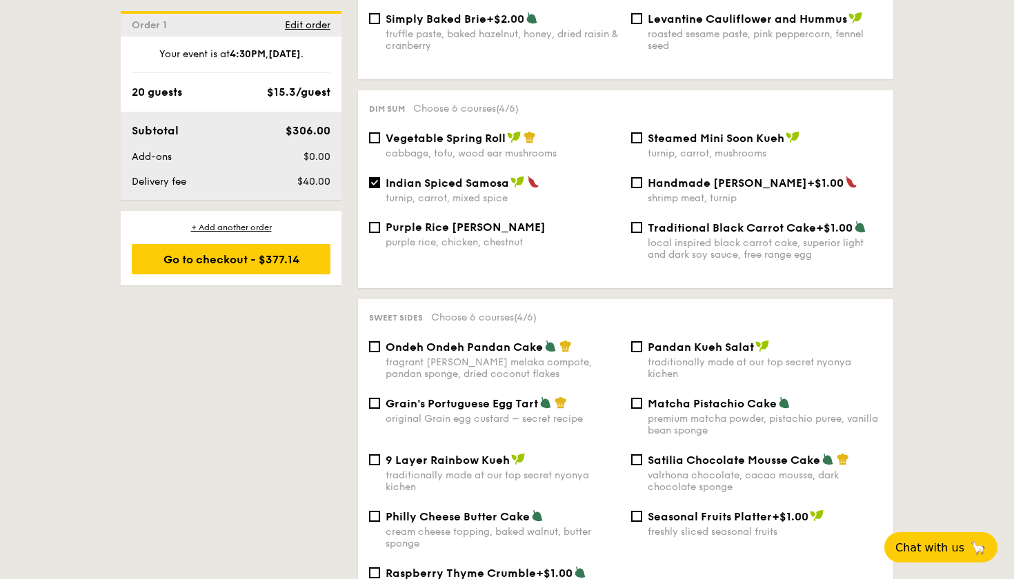
click at [376, 132] on div "Vegetable Spring Roll cabbage, tofu, wood ear mushrooms" at bounding box center [494, 145] width 262 height 28
click at [376, 132] on input "Vegetable Spring Roll cabbage, tofu, wood ear mushrooms" at bounding box center [374, 137] width 11 height 11
checkbox input "true"
click at [375, 177] on input "Indian Spiced Samosa turnip, carrot, mixed spice" at bounding box center [374, 182] width 11 height 11
checkbox input "false"
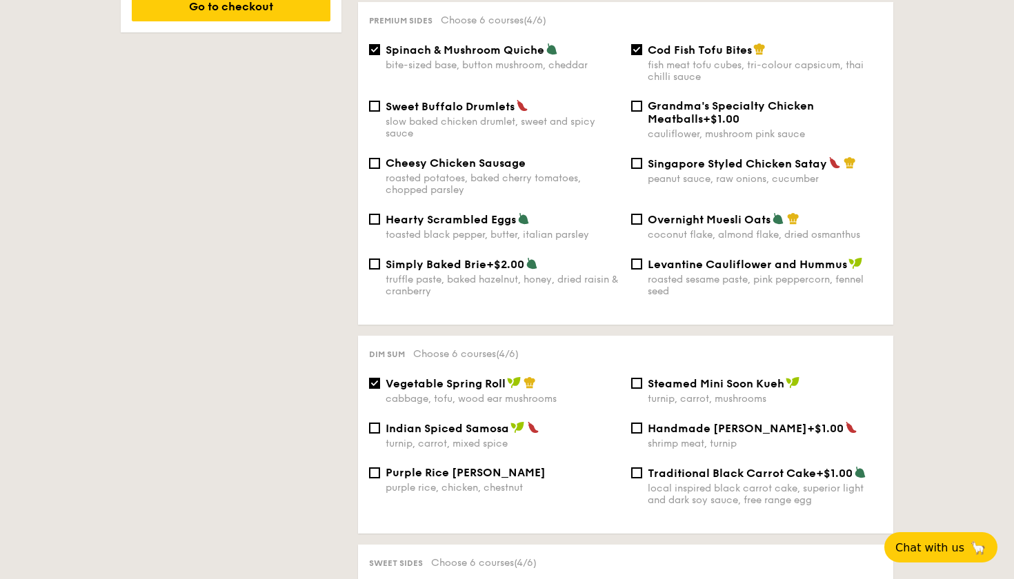
scroll to position [952, 0]
